Goal: Transaction & Acquisition: Purchase product/service

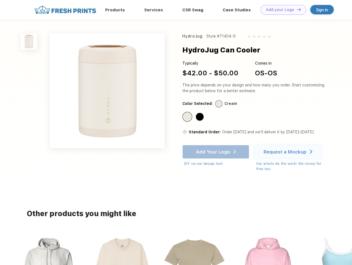
click at [281, 10] on link "Add your Logo Design Tool" at bounding box center [283, 10] width 46 height 10
click at [0, 0] on div "Design Tool" at bounding box center [0, 0] width 0 height 0
click at [296, 9] on link "Add your Logo Design Tool" at bounding box center [283, 10] width 46 height 10
click at [29, 41] on img at bounding box center [29, 41] width 16 height 16
click at [188, 117] on div "Standard Color" at bounding box center [187, 117] width 8 height 8
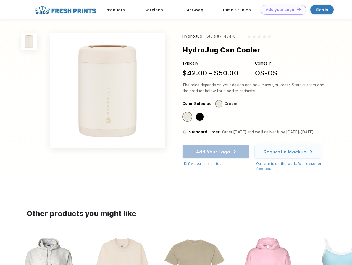
click at [200, 117] on div "Standard Color" at bounding box center [200, 117] width 8 height 8
click at [216, 152] on div "Add Your Logo DIY via our design tool. Ah shoot! This product isn't up in our d…" at bounding box center [215, 156] width 67 height 22
click at [288, 152] on div "Request a Mockup" at bounding box center [284, 152] width 43 height 6
click at [176, 250] on img at bounding box center [195, 270] width 62 height 70
